Goal: Information Seeking & Learning: Learn about a topic

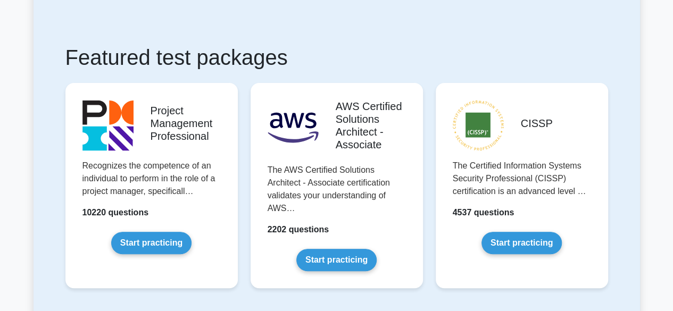
scroll to position [165, 0]
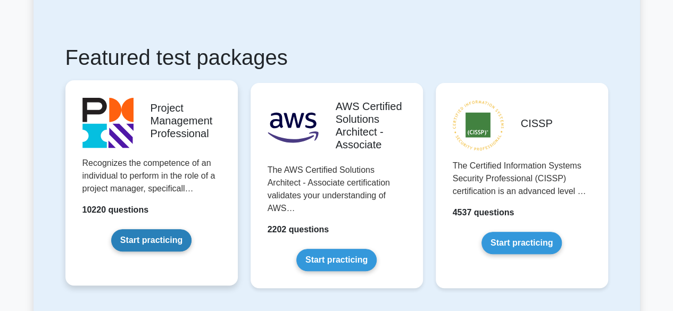
click at [159, 240] on link "Start practicing" at bounding box center [151, 240] width 80 height 22
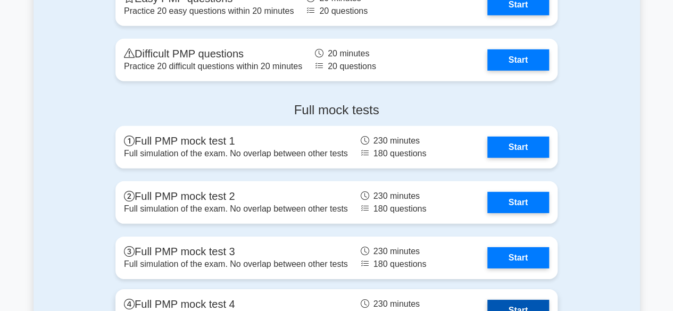
scroll to position [3553, 0]
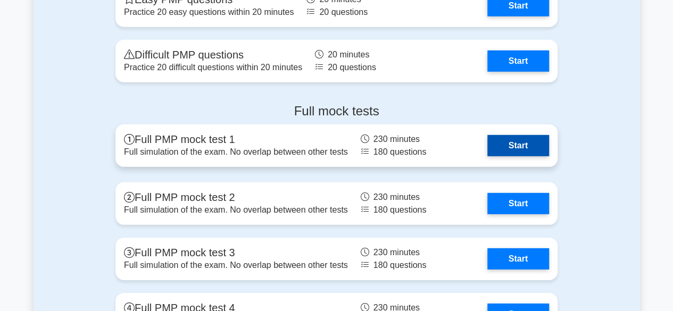
click at [533, 148] on link "Start" at bounding box center [518, 145] width 62 height 21
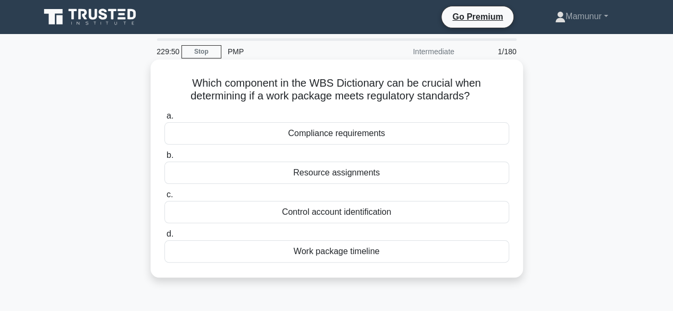
click at [345, 138] on div "Compliance requirements" at bounding box center [336, 133] width 345 height 22
click at [164, 120] on input "a. Compliance requirements" at bounding box center [164, 116] width 0 height 7
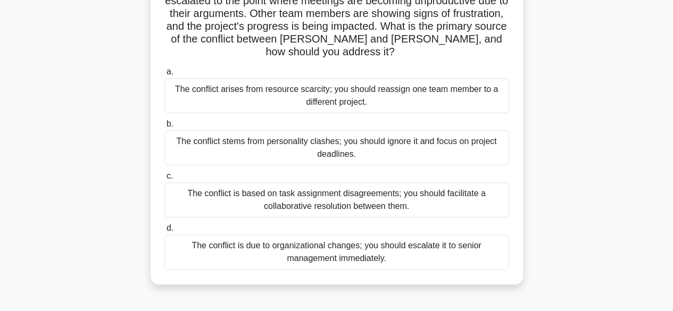
scroll to position [120, 0]
click at [350, 191] on div "The conflict is based on task assignment disagreements; you should facilitate a…" at bounding box center [336, 200] width 345 height 35
click at [164, 180] on input "c. The conflict is based on task assignment disagreements; you should facilitat…" at bounding box center [164, 176] width 0 height 7
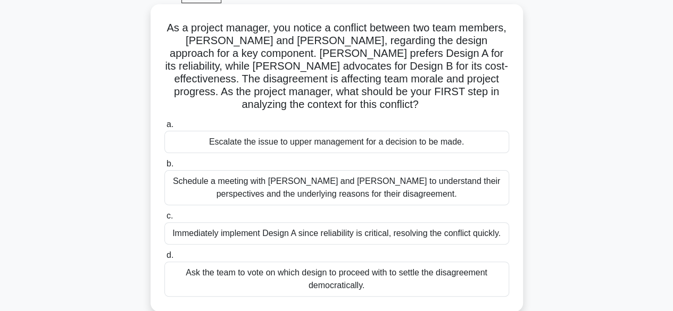
scroll to position [56, 0]
click at [300, 187] on div "Schedule a meeting with Sarah and John to understand their perspectives and the…" at bounding box center [336, 187] width 345 height 35
click at [164, 167] on input "b. Schedule a meeting with Sarah and John to understand their perspectives and …" at bounding box center [164, 163] width 0 height 7
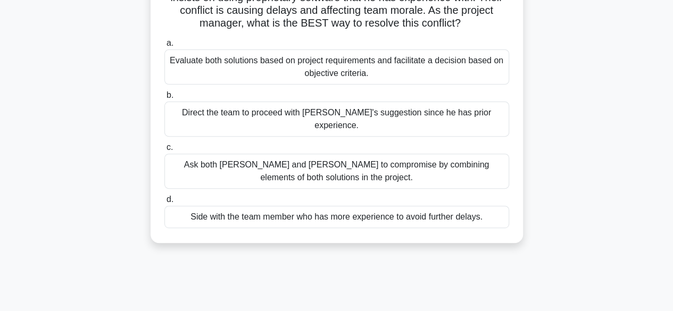
scroll to position [147, 0]
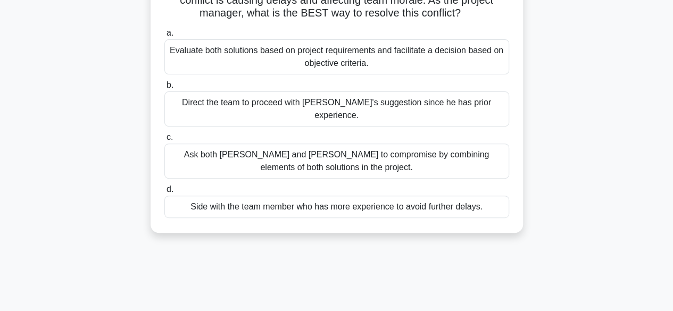
click at [259, 48] on div "Evaluate both solutions based on project requirements and facilitate a decision…" at bounding box center [336, 56] width 345 height 35
click at [164, 37] on input "a. Evaluate both solutions based on project requirements and facilitate a decis…" at bounding box center [164, 33] width 0 height 7
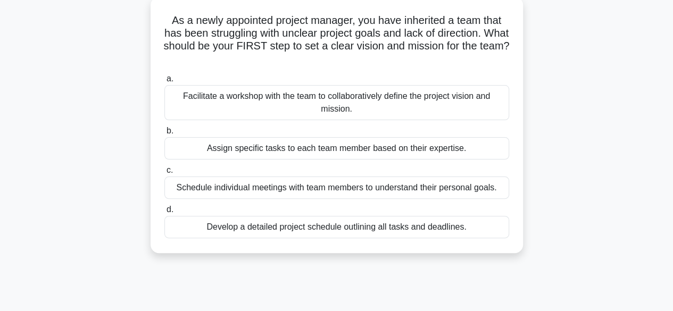
scroll to position [67, 0]
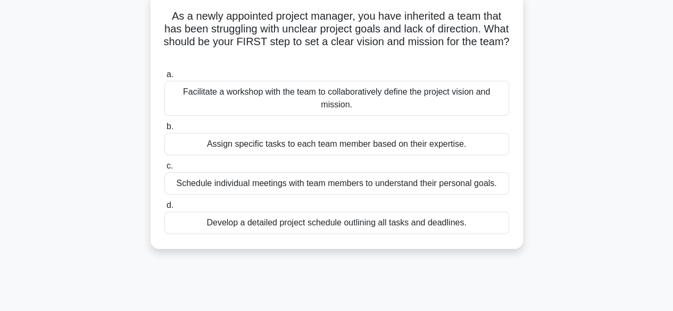
click at [345, 93] on div "Facilitate a workshop with the team to collaboratively define the project visio…" at bounding box center [336, 98] width 345 height 35
click at [164, 78] on input "a. Facilitate a workshop with the team to collaboratively define the project vi…" at bounding box center [164, 74] width 0 height 7
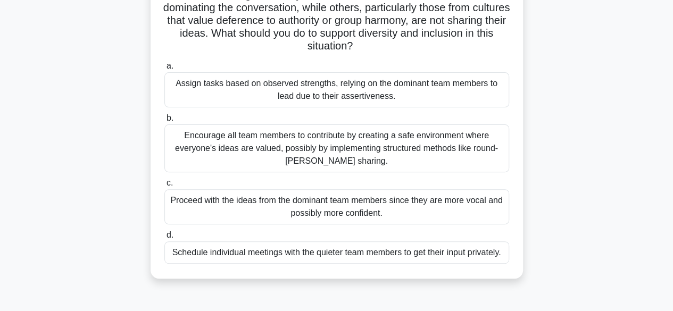
scroll to position [109, 0]
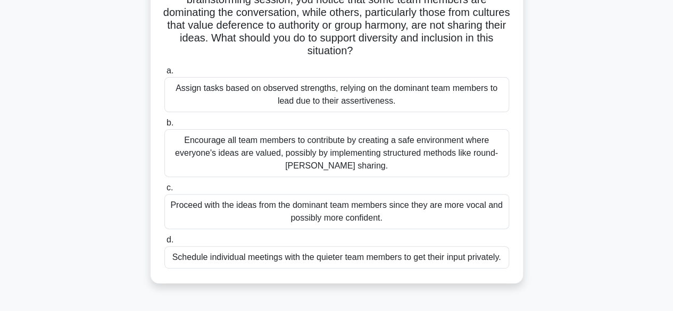
click at [338, 155] on div "Encourage all team members to contribute by creating a safe environment where e…" at bounding box center [336, 153] width 345 height 48
click at [164, 127] on input "b. Encourage all team members to contribute by creating a safe environment wher…" at bounding box center [164, 123] width 0 height 7
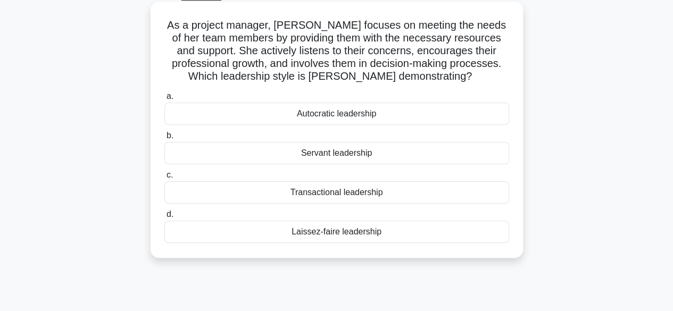
scroll to position [59, 0]
click at [338, 155] on div "Servant leadership" at bounding box center [336, 153] width 345 height 22
click at [164, 139] on input "b. Servant leadership" at bounding box center [164, 135] width 0 height 7
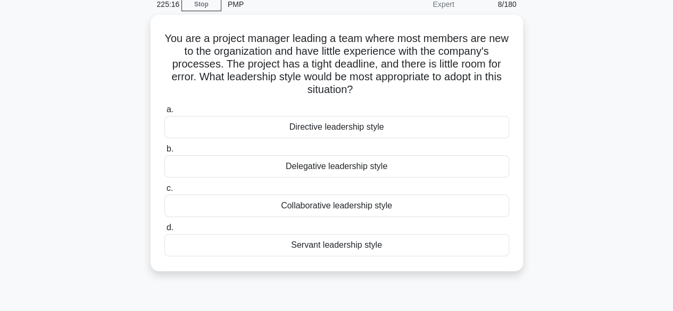
scroll to position [49, 0]
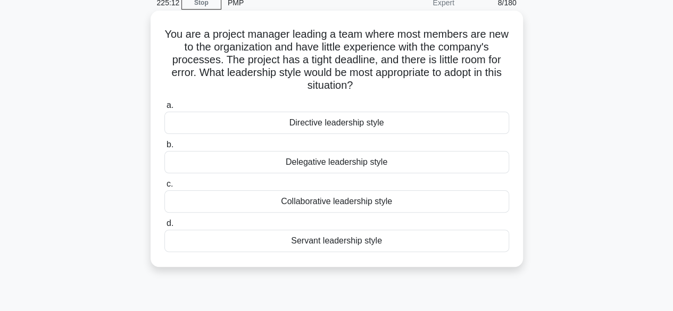
click at [326, 124] on div "Directive leadership style" at bounding box center [336, 123] width 345 height 22
click at [164, 109] on input "a. Directive leadership style" at bounding box center [164, 105] width 0 height 7
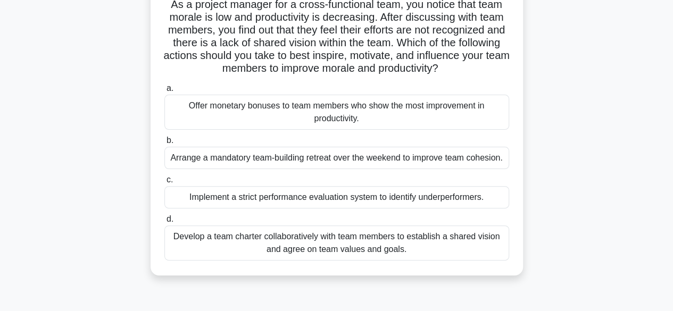
scroll to position [80, 0]
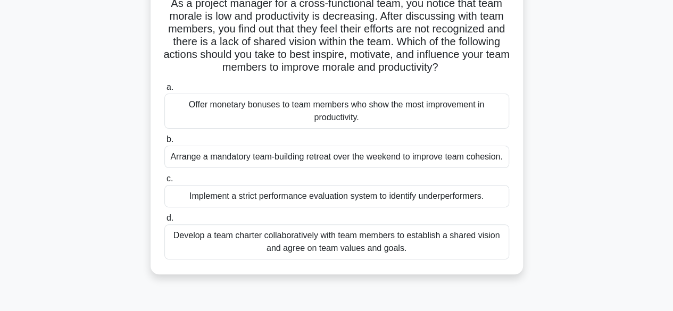
click at [321, 246] on div "Develop a team charter collaboratively with team members to establish a shared …" at bounding box center [336, 242] width 345 height 35
click at [164, 222] on input "d. Develop a team charter collaboratively with team members to establish a shar…" at bounding box center [164, 218] width 0 height 7
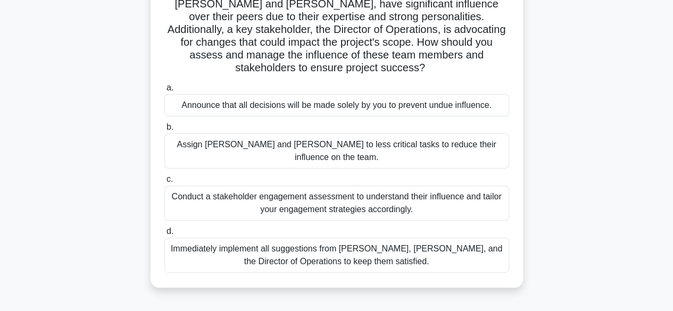
scroll to position [112, 0]
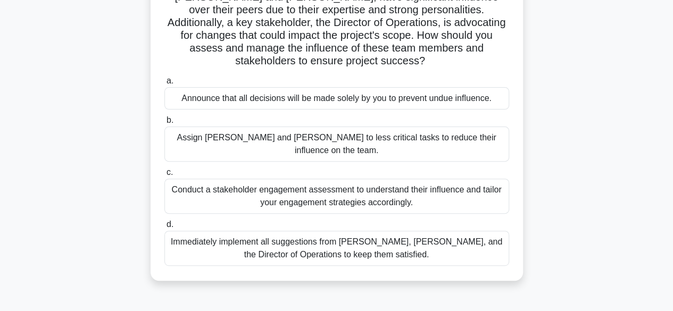
click at [348, 179] on div "Conduct a stakeholder engagement assessment to understand their influence and t…" at bounding box center [336, 196] width 345 height 35
click at [164, 176] on input "c. Conduct a stakeholder engagement assessment to understand their influence an…" at bounding box center [164, 172] width 0 height 7
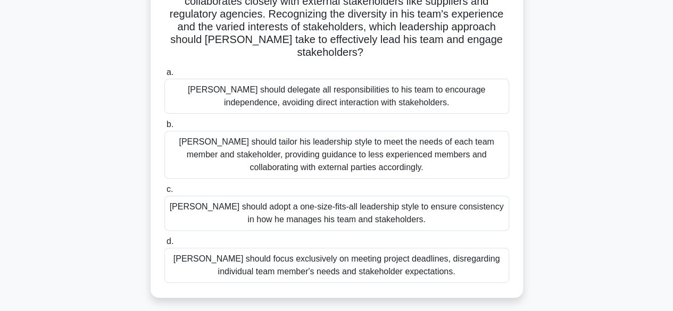
scroll to position [127, 0]
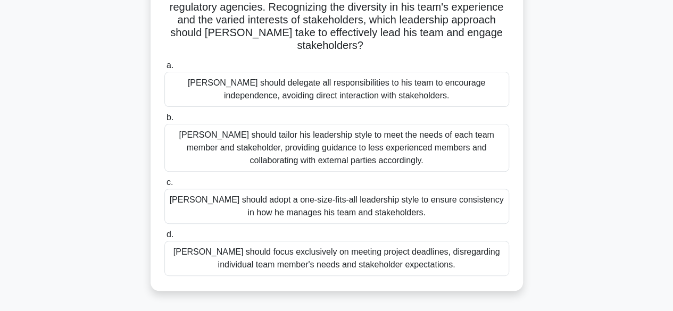
click at [332, 126] on div "John should tailor his leadership style to meet the needs of each team member a…" at bounding box center [336, 148] width 345 height 48
click at [164, 121] on input "b. John should tailor his leadership style to meet the needs of each team membe…" at bounding box center [164, 117] width 0 height 7
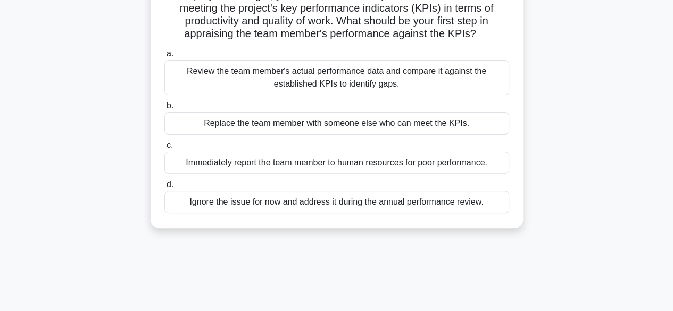
scroll to position [88, 0]
click at [311, 85] on div "Review the team member's actual performance data and compare it against the est…" at bounding box center [336, 77] width 345 height 35
click at [164, 57] on input "a. Review the team member's actual performance data and compare it against the …" at bounding box center [164, 53] width 0 height 7
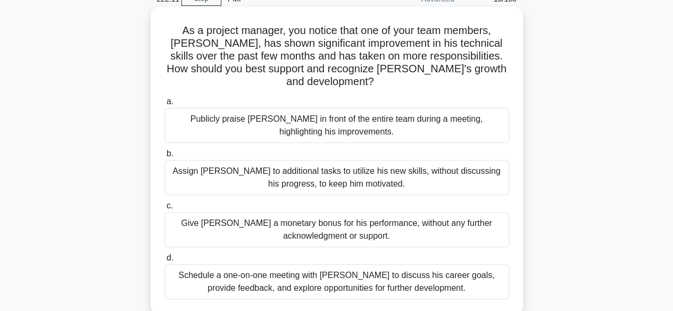
scroll to position [53, 0]
click at [351, 264] on div "Schedule a one-on-one meeting with Alex to discuss his career goals, provide fe…" at bounding box center [336, 281] width 345 height 35
click at [164, 261] on input "d. Schedule a one-on-one meeting with Alex to discuss his career goals, provide…" at bounding box center [164, 257] width 0 height 7
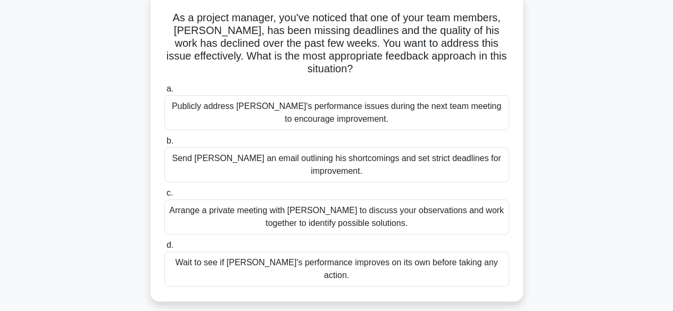
scroll to position [66, 0]
click at [355, 212] on div "Arrange a private meeting with Alex to discuss your observations and work toget…" at bounding box center [336, 216] width 345 height 35
click at [164, 196] on input "c. Arrange a private meeting with Alex to discuss your observations and work to…" at bounding box center [164, 192] width 0 height 7
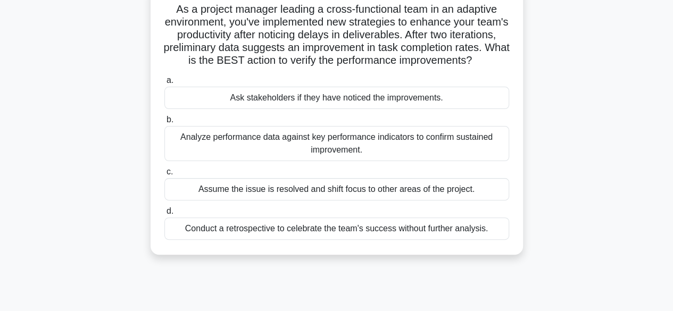
scroll to position [73, 0]
click at [316, 155] on div "Analyze performance data against key performance indicators to confirm sustaine…" at bounding box center [336, 144] width 345 height 35
click at [164, 124] on input "b. Analyze performance data against key performance indicators to confirm susta…" at bounding box center [164, 120] width 0 height 7
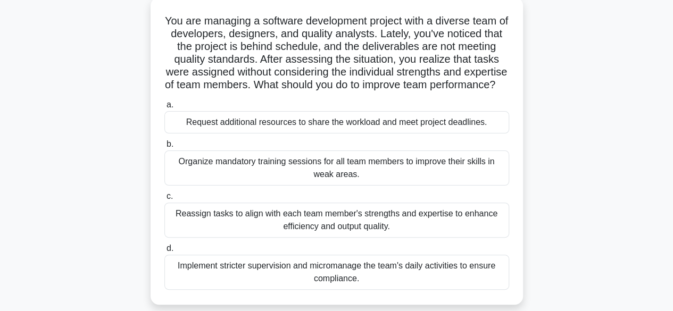
scroll to position [103, 0]
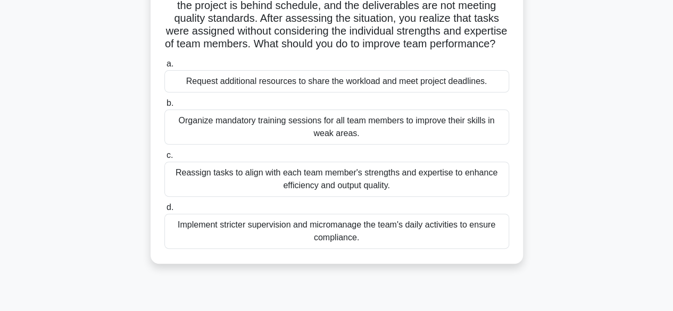
click at [334, 197] on div "Reassign tasks to align with each team member's strengths and expertise to enha…" at bounding box center [336, 179] width 345 height 35
click at [164, 159] on input "c. Reassign tasks to align with each team member's strengths and expertise to e…" at bounding box center [164, 155] width 0 height 7
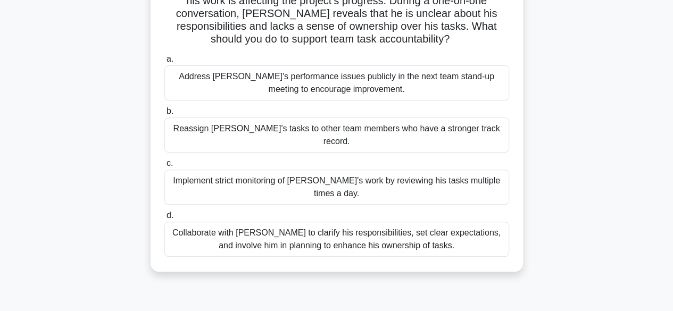
scroll to position [121, 0]
click at [306, 221] on div "Collaborate with Alex to clarify his responsibilities, set clear expectations, …" at bounding box center [336, 238] width 345 height 35
click at [164, 219] on input "d. Collaborate with Alex to clarify his responsibilities, set clear expectation…" at bounding box center [164, 215] width 0 height 7
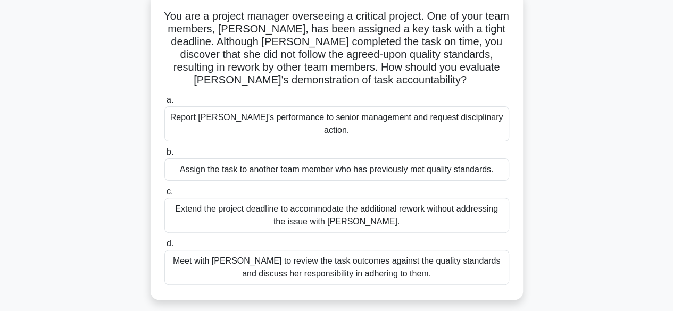
scroll to position [82, 0]
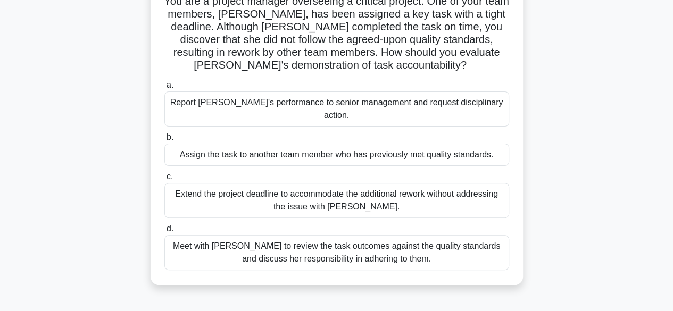
click at [360, 239] on div "Meet with Priya to review the task outcomes against the quality standards and d…" at bounding box center [336, 252] width 345 height 35
click at [164, 233] on input "d. Meet with Priya to review the task outcomes against the quality standards an…" at bounding box center [164, 229] width 0 height 7
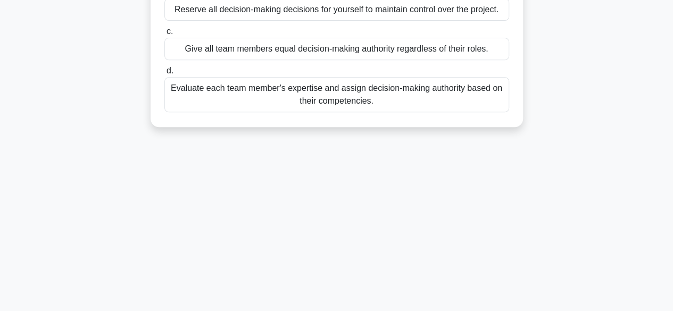
scroll to position [201, 0]
click at [348, 96] on div "Evaluate each team member's expertise and assign decision-making authority base…" at bounding box center [336, 95] width 345 height 35
click at [164, 75] on input "d. Evaluate each team member's expertise and assign decision-making authority b…" at bounding box center [164, 71] width 0 height 7
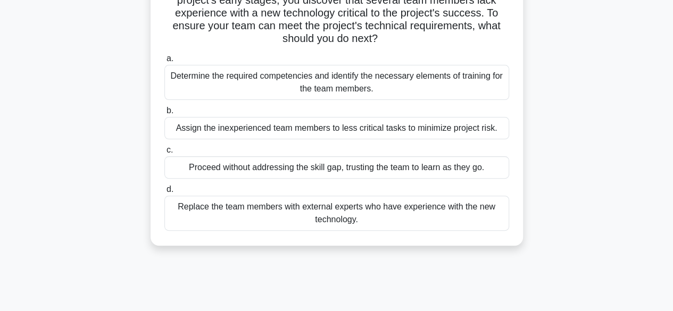
scroll to position [30, 0]
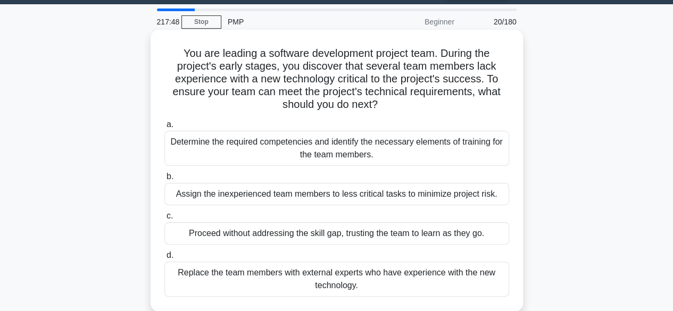
click at [354, 146] on div "Determine the required competencies and identify the necessary elements of trai…" at bounding box center [336, 148] width 345 height 35
click at [164, 128] on input "a. Determine the required competencies and identify the necessary elements of t…" at bounding box center [164, 124] width 0 height 7
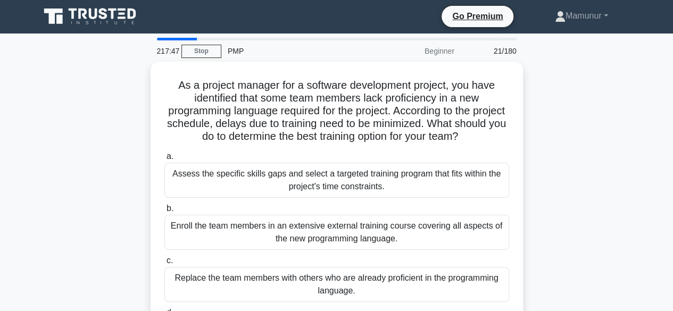
scroll to position [0, 0]
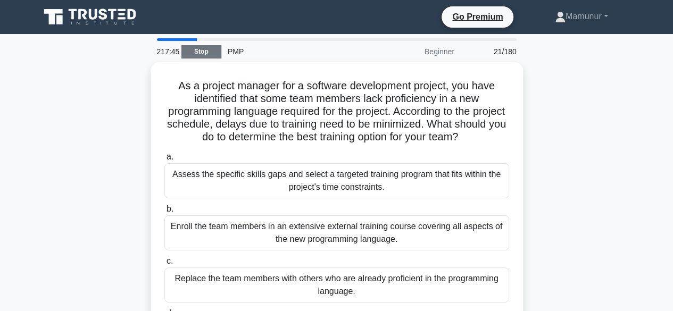
click at [196, 56] on link "Stop" at bounding box center [201, 51] width 40 height 13
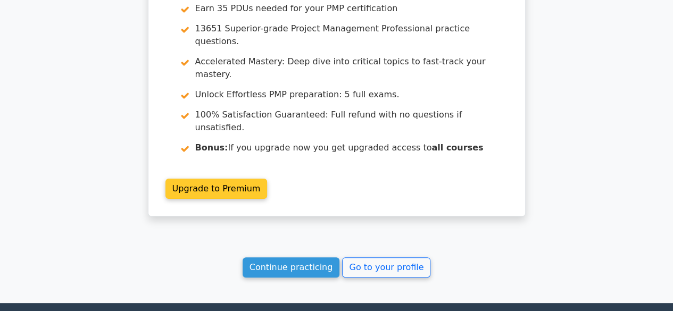
scroll to position [2058, 0]
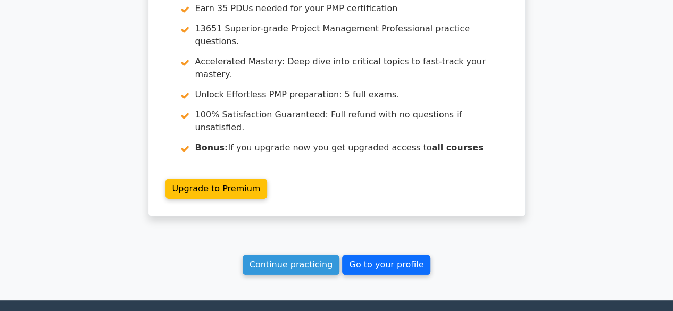
click at [355, 255] on link "Go to your profile" at bounding box center [386, 265] width 88 height 20
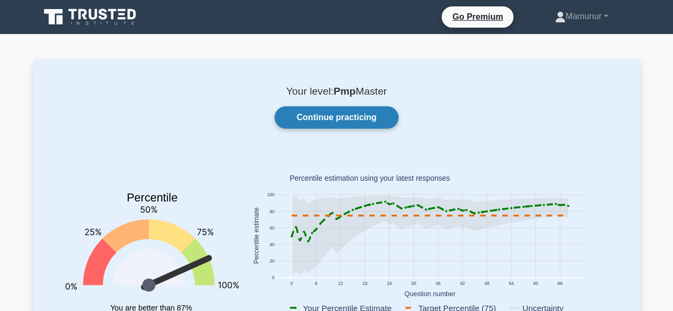
click at [324, 113] on link "Continue practicing" at bounding box center [336, 117] width 123 height 22
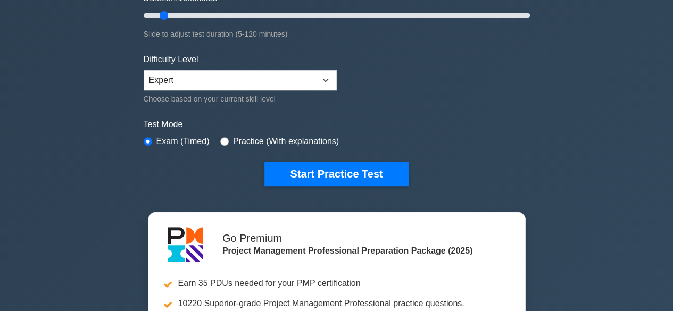
scroll to position [210, 0]
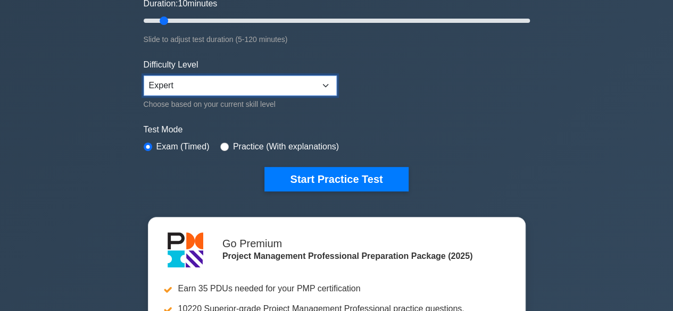
click at [311, 83] on select "Beginner Intermediate Expert" at bounding box center [240, 86] width 193 height 20
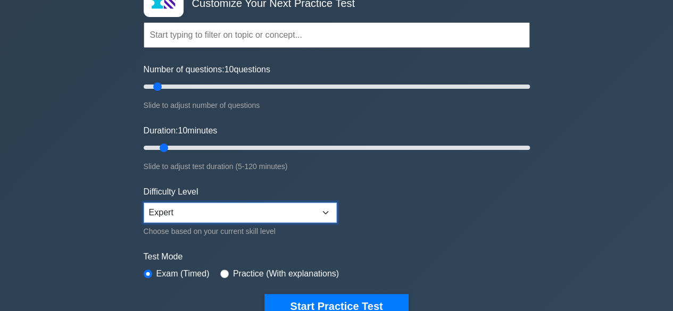
scroll to position [0, 0]
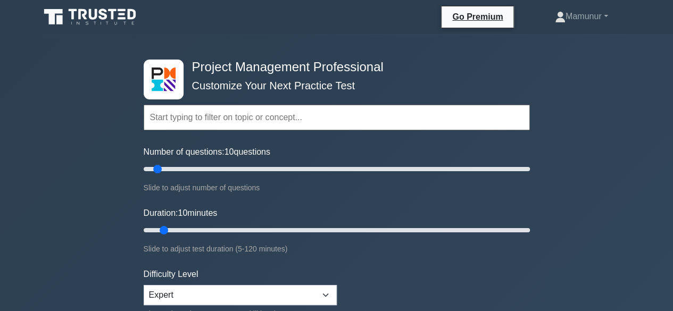
click at [213, 121] on input "text" at bounding box center [337, 118] width 386 height 26
drag, startPoint x: 160, startPoint y: 167, endPoint x: 169, endPoint y: 168, distance: 9.1
type input "15"
click at [169, 168] on input "Number of questions: 15 questions" at bounding box center [337, 169] width 386 height 13
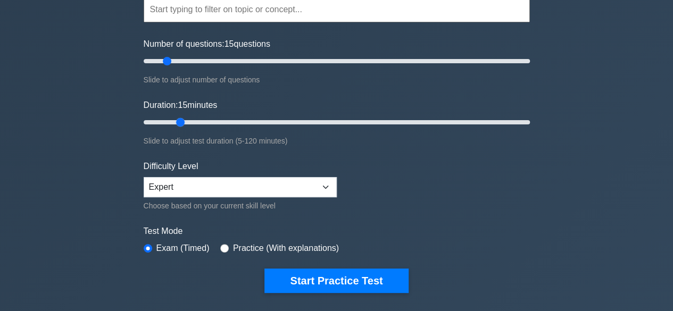
drag, startPoint x: 165, startPoint y: 121, endPoint x: 175, endPoint y: 120, distance: 9.6
type input "15"
click at [175, 120] on input "Duration: 15 minutes" at bounding box center [337, 122] width 386 height 13
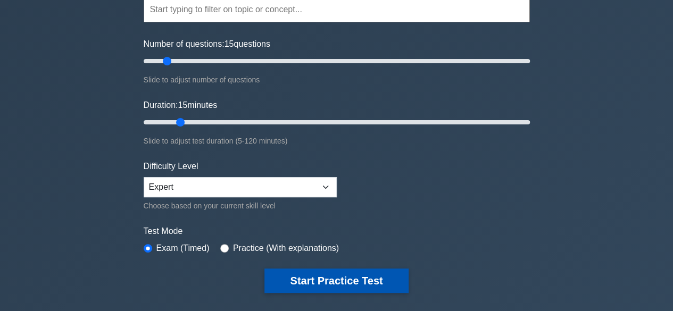
click at [300, 281] on button "Start Practice Test" at bounding box center [336, 281] width 144 height 24
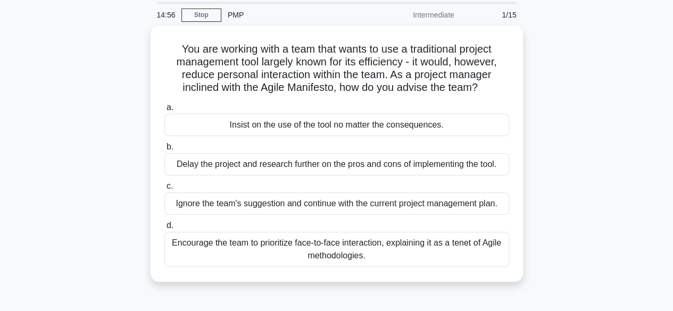
scroll to position [49, 0]
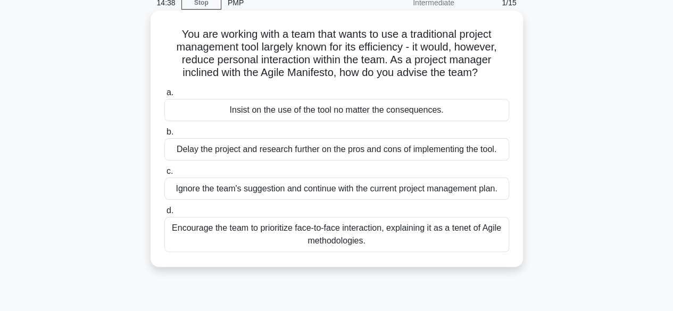
click at [339, 234] on div "Encourage the team to prioritize face-to-face interaction, explaining it as a t…" at bounding box center [336, 234] width 345 height 35
click at [164, 214] on input "d. Encourage the team to prioritize face-to-face interaction, explaining it as …" at bounding box center [164, 211] width 0 height 7
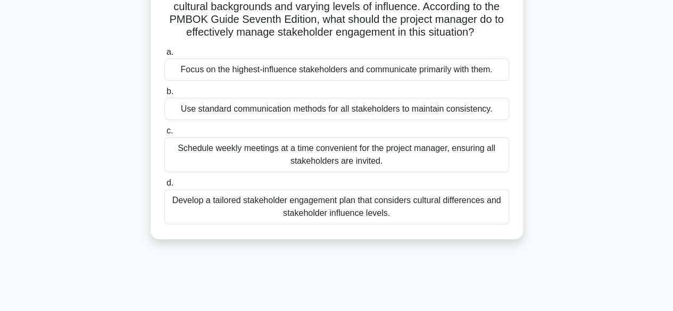
scroll to position [91, 0]
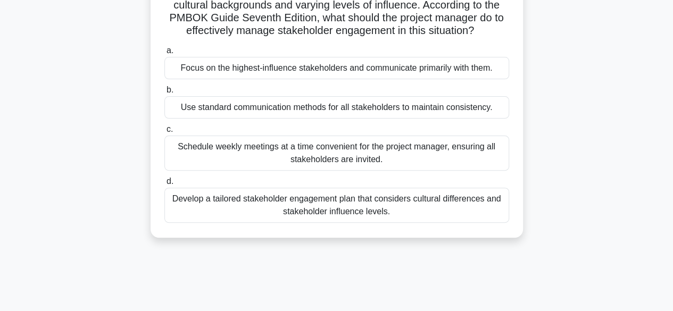
click at [361, 206] on div "Develop a tailored stakeholder engagement plan that considers cultural differen…" at bounding box center [336, 205] width 345 height 35
click at [164, 185] on input "d. Develop a tailored stakeholder engagement plan that considers cultural diffe…" at bounding box center [164, 181] width 0 height 7
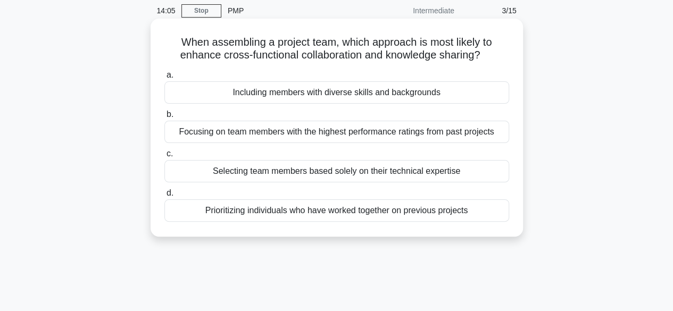
scroll to position [43, 0]
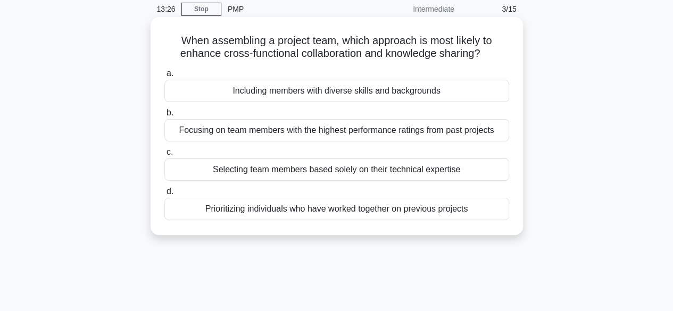
click at [337, 94] on div "Including members with diverse skills and backgrounds" at bounding box center [336, 91] width 345 height 22
click at [164, 77] on input "a. Including members with diverse skills and backgrounds" at bounding box center [164, 73] width 0 height 7
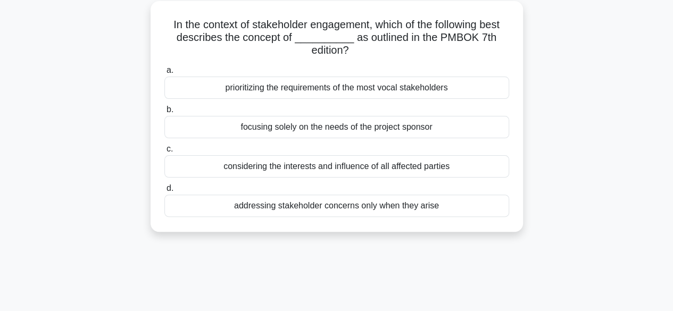
scroll to position [62, 0]
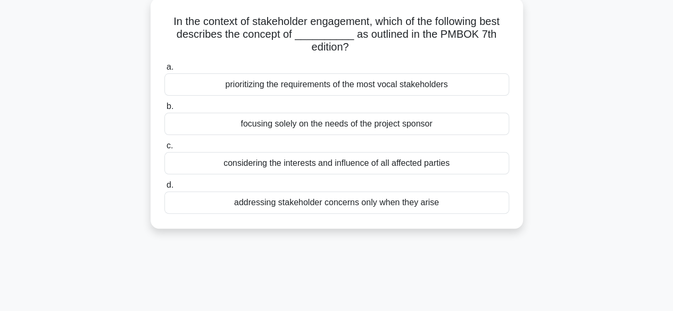
click at [271, 162] on div "considering the interests and influence of all affected parties" at bounding box center [336, 163] width 345 height 22
click at [164, 150] on input "c. considering the interests and influence of all affected parties" at bounding box center [164, 146] width 0 height 7
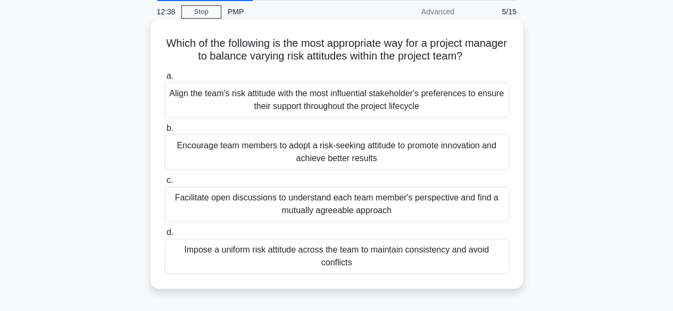
scroll to position [43, 0]
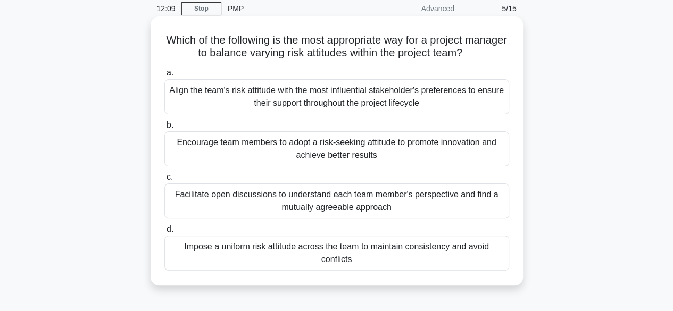
click at [346, 158] on div "Encourage team members to adopt a risk-seeking attitude to promote innovation a…" at bounding box center [336, 148] width 345 height 35
click at [164, 129] on input "b. Encourage team members to adopt a risk-seeking attitude to promote innovatio…" at bounding box center [164, 125] width 0 height 7
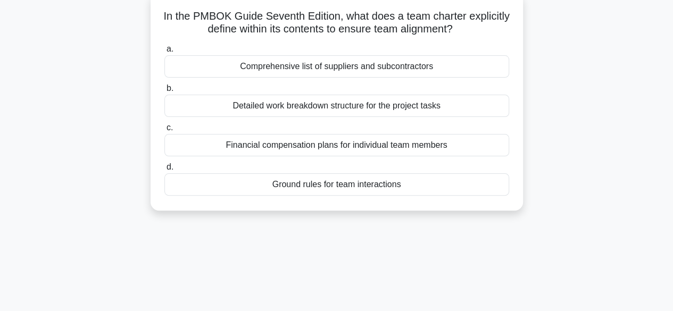
scroll to position [68, 0]
click at [324, 188] on div "Ground rules for team interactions" at bounding box center [336, 184] width 345 height 22
click at [164, 170] on input "d. Ground rules for team interactions" at bounding box center [164, 166] width 0 height 7
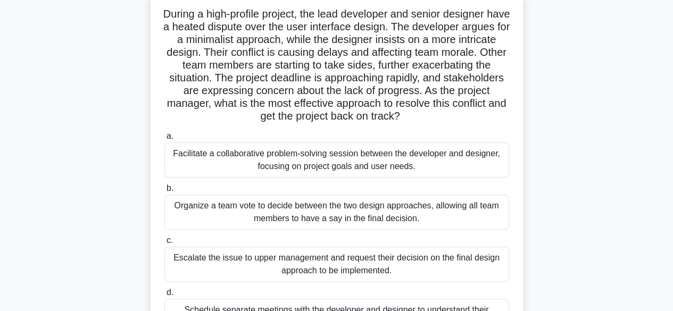
scroll to position [69, 0]
click at [367, 169] on div "Facilitate a collaborative problem-solving session between the developer and de…" at bounding box center [336, 160] width 345 height 35
click at [164, 140] on input "a. Facilitate a collaborative problem-solving session between the developer and…" at bounding box center [164, 137] width 0 height 7
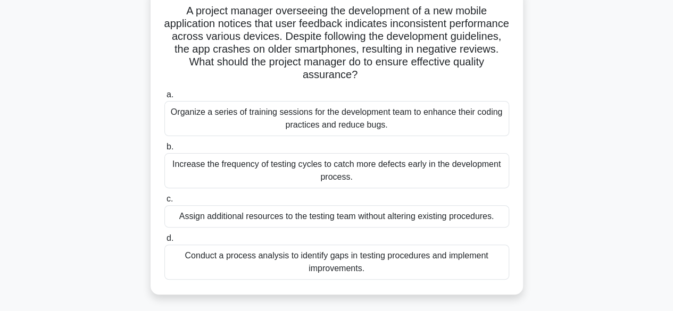
scroll to position [73, 0]
click at [341, 263] on div "Conduct a process analysis to identify gaps in testing procedures and implement…" at bounding box center [336, 261] width 345 height 35
click at [164, 242] on input "d. Conduct a process analysis to identify gaps in testing procedures and implem…" at bounding box center [164, 238] width 0 height 7
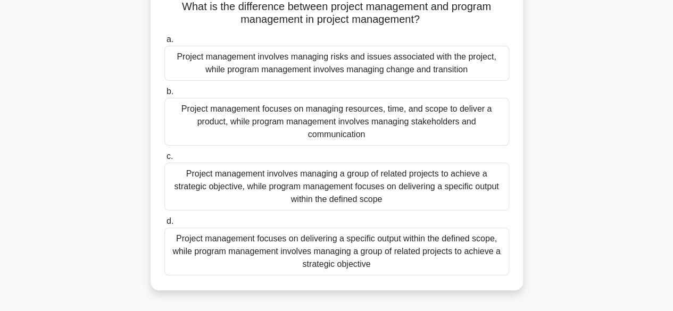
scroll to position [77, 0]
click at [350, 252] on div "Project management focuses on delivering a specific output within the defined s…" at bounding box center [336, 251] width 345 height 48
click at [164, 225] on input "d. Project management focuses on delivering a specific output within the define…" at bounding box center [164, 221] width 0 height 7
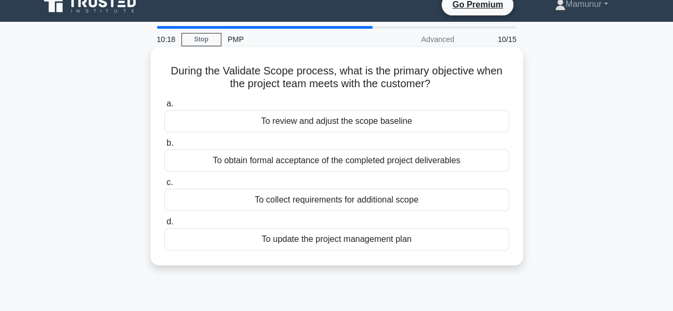
scroll to position [0, 0]
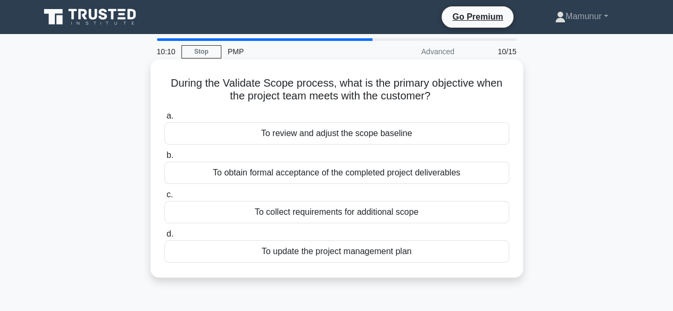
click at [329, 172] on div "To obtain formal acceptance of the completed project deliverables" at bounding box center [336, 173] width 345 height 22
click at [164, 159] on input "b. To obtain formal acceptance of the completed project deliverables" at bounding box center [164, 155] width 0 height 7
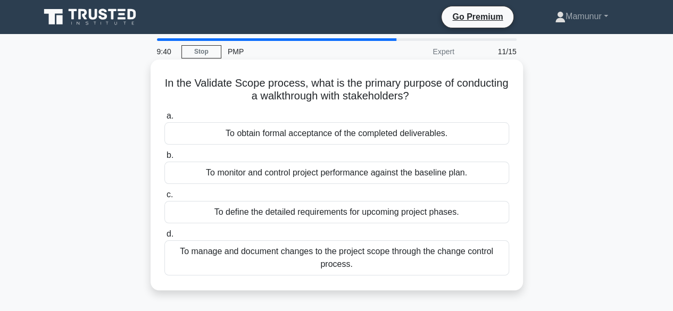
click at [371, 176] on div "To monitor and control project performance against the baseline plan." at bounding box center [336, 173] width 345 height 22
click at [164, 159] on input "b. To monitor and control project performance against the baseline plan." at bounding box center [164, 155] width 0 height 7
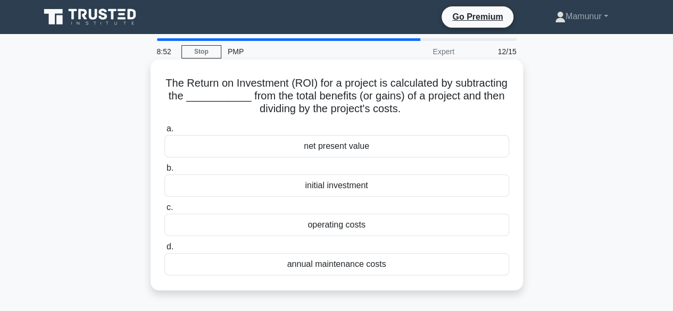
click at [323, 187] on div "initial investment" at bounding box center [336, 186] width 345 height 22
click at [164, 172] on input "b. initial investment" at bounding box center [164, 168] width 0 height 7
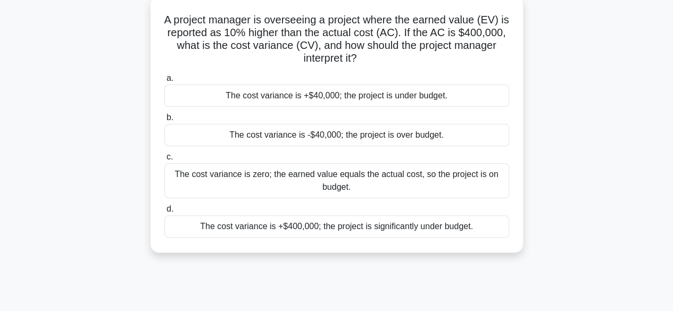
scroll to position [48, 0]
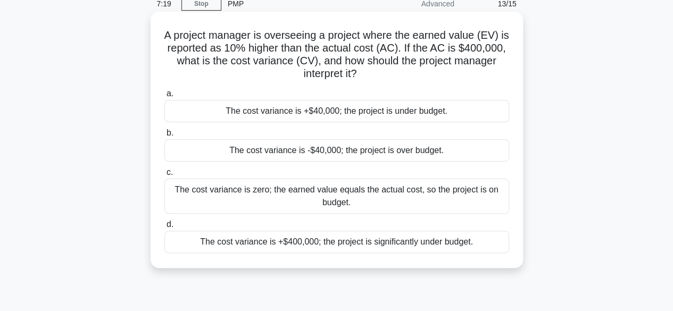
click at [389, 113] on div "The cost variance is +$40,000; the project is under budget." at bounding box center [336, 111] width 345 height 22
click at [164, 97] on input "a. The cost variance is +$40,000; the project is under budget." at bounding box center [164, 93] width 0 height 7
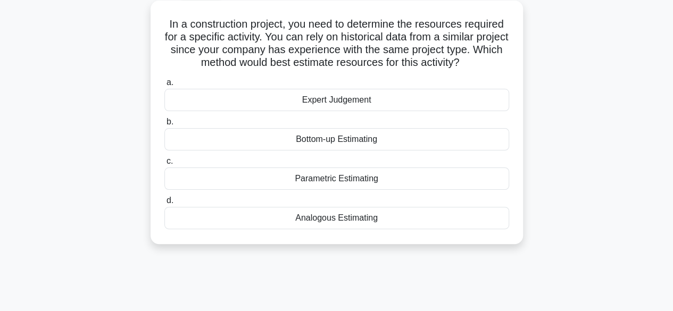
scroll to position [60, 0]
click at [342, 216] on div "Analogous Estimating" at bounding box center [336, 217] width 345 height 22
click at [164, 204] on input "d. Analogous Estimating" at bounding box center [164, 200] width 0 height 7
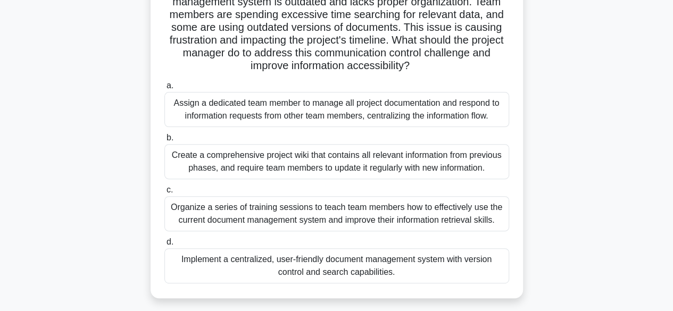
scroll to position [146, 0]
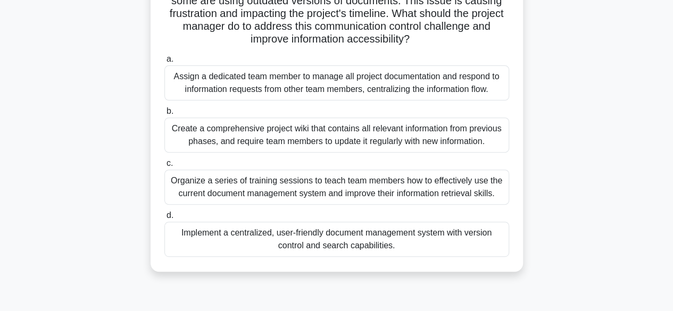
click at [352, 131] on div "Create a comprehensive project wiki that contains all relevant information from…" at bounding box center [336, 135] width 345 height 35
click at [164, 115] on input "b. Create a comprehensive project wiki that contains all relevant information f…" at bounding box center [164, 111] width 0 height 7
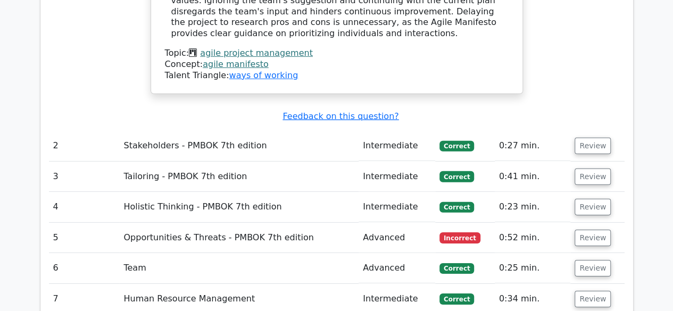
scroll to position [1553, 0]
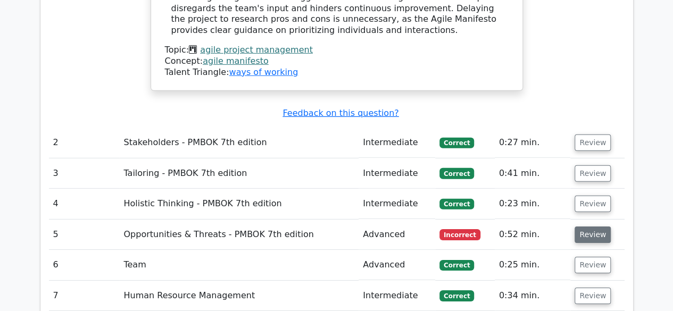
click at [584, 227] on button "Review" at bounding box center [593, 235] width 36 height 16
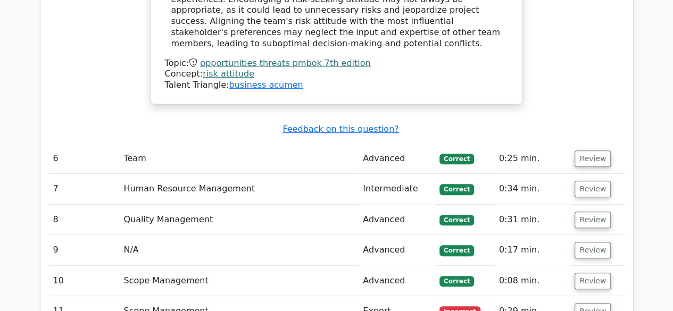
scroll to position [2185, 0]
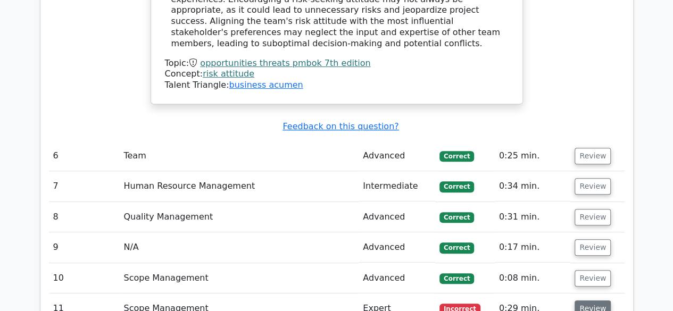
click at [585, 301] on button "Review" at bounding box center [593, 309] width 36 height 16
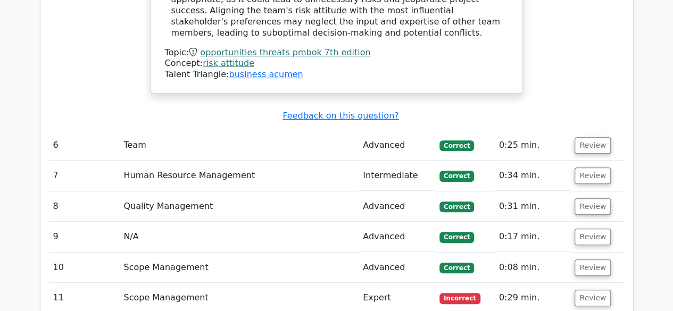
scroll to position [2194, 0]
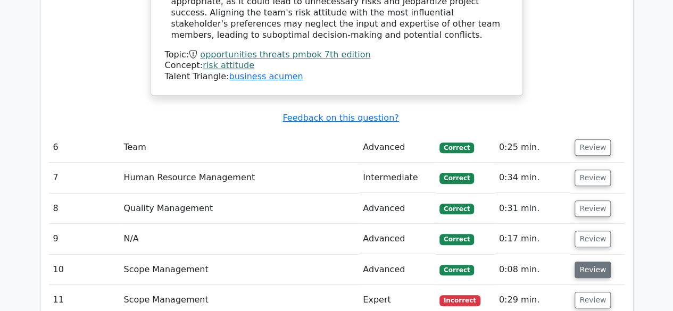
click at [579, 262] on button "Review" at bounding box center [593, 270] width 36 height 16
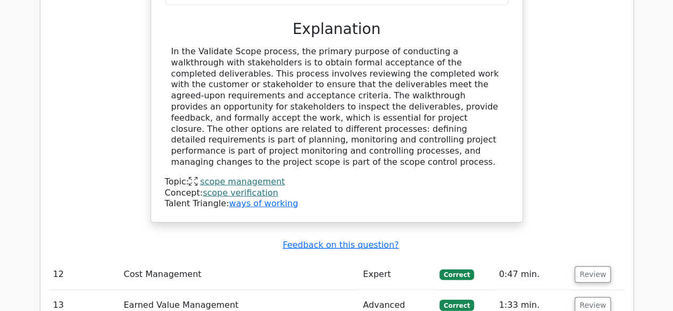
scroll to position [3228, 0]
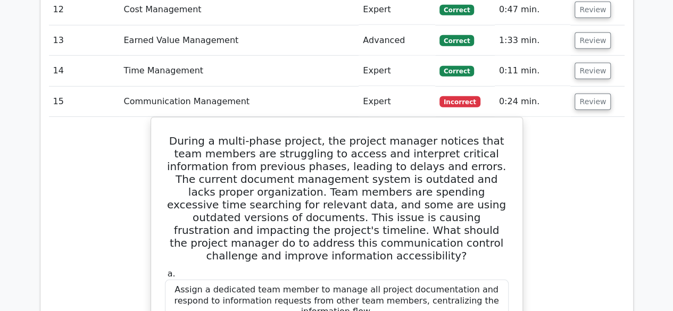
scroll to position [3695, 0]
